Goal: Use online tool/utility: Utilize a website feature to perform a specific function

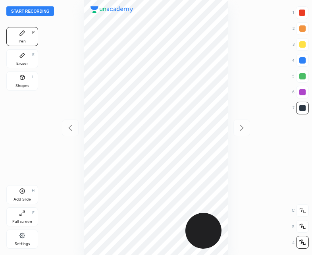
scroll to position [255, 185]
click at [25, 10] on button "Start recording" at bounding box center [30, 11] width 48 height 10
click at [31, 10] on button "End recording" at bounding box center [28, 11] width 44 height 10
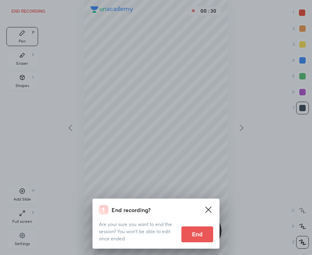
click at [195, 235] on button "End" at bounding box center [198, 234] width 32 height 16
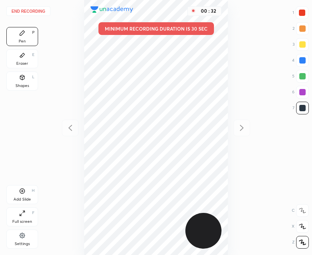
click at [24, 10] on button "End recording" at bounding box center [28, 11] width 44 height 10
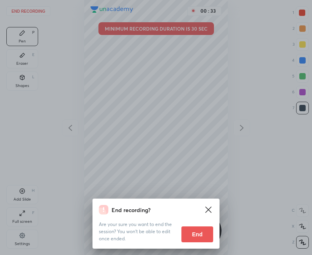
click at [195, 237] on button "End" at bounding box center [198, 234] width 32 height 16
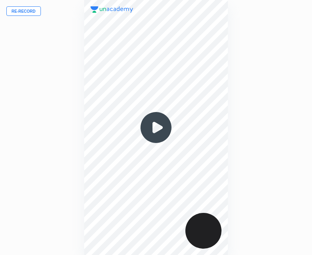
click at [25, 11] on button "Re-record" at bounding box center [23, 11] width 35 height 10
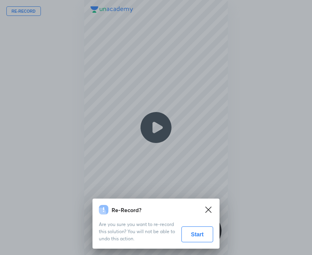
click at [195, 238] on button "Start" at bounding box center [198, 234] width 32 height 16
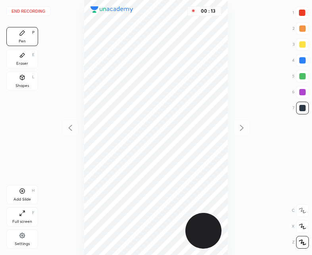
click at [25, 189] on icon at bounding box center [22, 191] width 6 height 6
click at [30, 10] on button "End recording" at bounding box center [28, 11] width 44 height 10
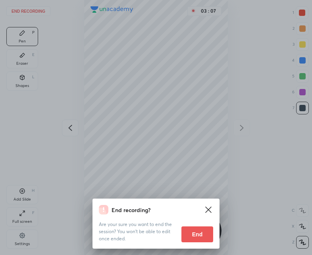
click at [200, 232] on button "End" at bounding box center [198, 234] width 32 height 16
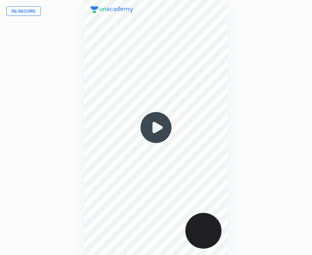
click at [157, 134] on img at bounding box center [156, 127] width 38 height 38
